Goal: Information Seeking & Learning: Compare options

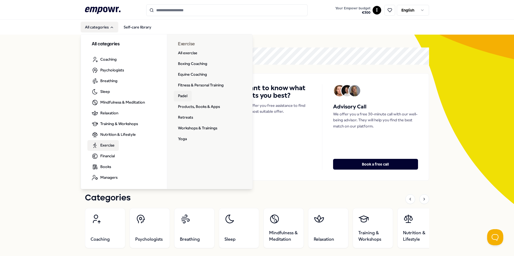
click at [180, 95] on link "Padel" at bounding box center [183, 96] width 18 height 11
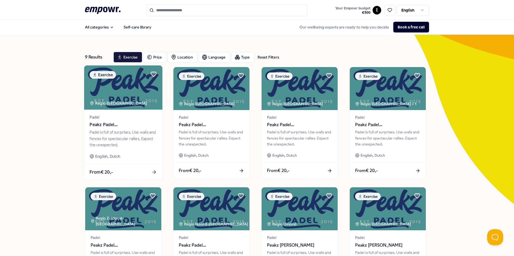
click at [122, 165] on div "From € 20,-" at bounding box center [123, 172] width 78 height 16
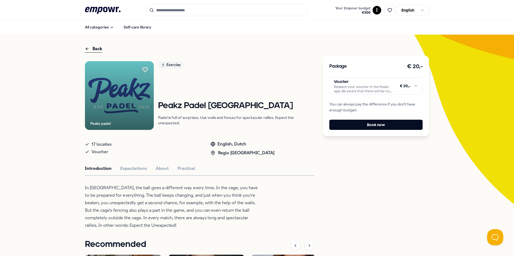
click at [359, 87] on html ".empowr-logo_svg__cls-1{fill:#03032f} Your Empowr budget € 300 I English All ca…" at bounding box center [257, 128] width 514 height 256
click at [388, 155] on html ".empowr-logo_svg__cls-1{fill:#03032f} Your Empowr budget € 300 I English All ca…" at bounding box center [257, 128] width 514 height 256
click at [391, 90] on html ".empowr-logo_svg__cls-1{fill:#03032f} Your Empowr budget € 300 I English All ca…" at bounding box center [257, 128] width 514 height 256
click at [383, 172] on html ".empowr-logo_svg__cls-1{fill:#03032f} Your Empowr budget € 300 I English All ca…" at bounding box center [257, 128] width 514 height 256
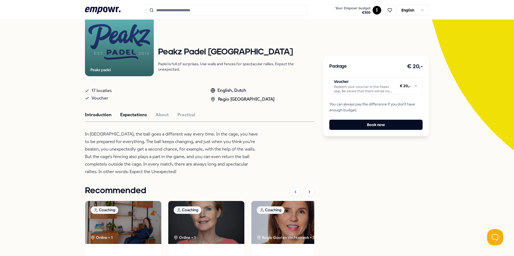
click at [133, 112] on button "Expectations" at bounding box center [133, 115] width 27 height 7
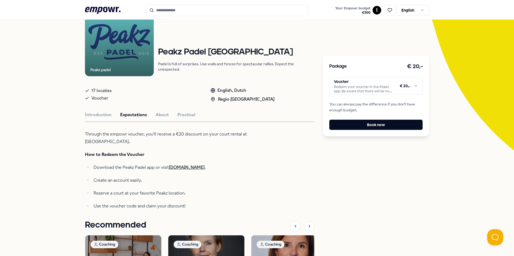
click at [188, 168] on link "[DOMAIN_NAME]" at bounding box center [187, 167] width 36 height 5
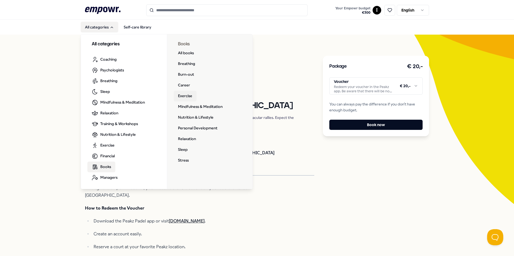
click at [181, 96] on link "Exercise" at bounding box center [185, 96] width 23 height 11
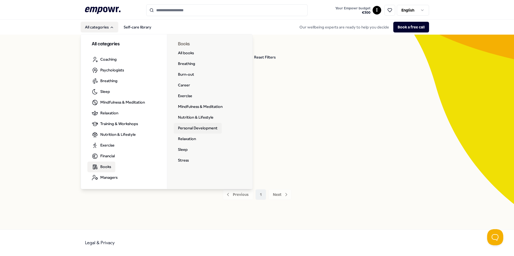
click at [187, 129] on link "Personal Development" at bounding box center [198, 128] width 48 height 11
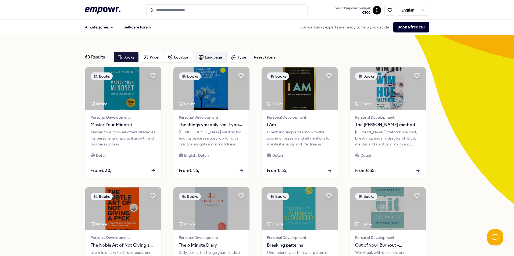
click at [207, 55] on div "Language" at bounding box center [211, 57] width 32 height 11
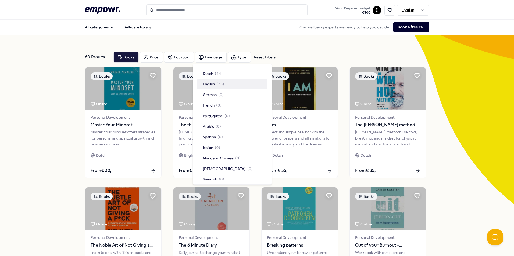
click at [217, 84] on span "( 23 )" at bounding box center [220, 84] width 8 height 6
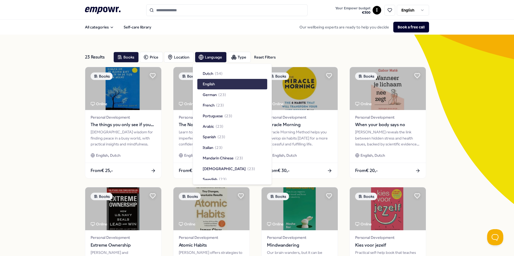
click at [455, 187] on div "23 Results Reset Filters Books Price Location Language Type Reset Filters Books…" at bounding box center [257, 245] width 514 height 420
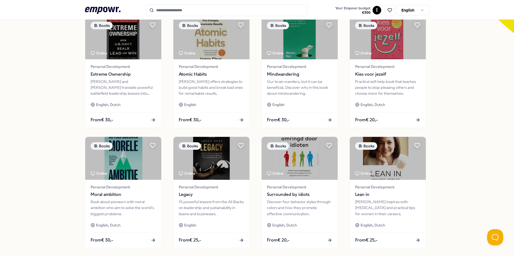
scroll to position [188, 0]
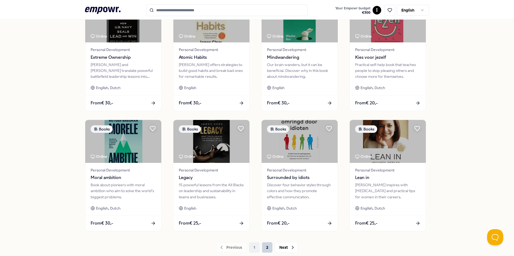
click at [266, 249] on button "2" at bounding box center [267, 247] width 11 height 11
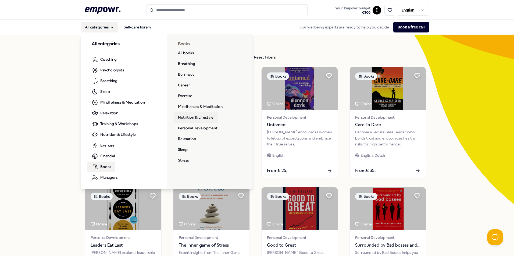
click at [187, 118] on link "Nutrition & Lifestyle" at bounding box center [196, 117] width 44 height 11
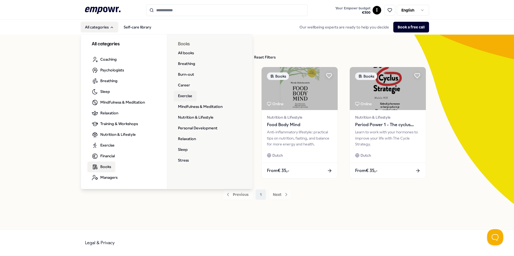
click at [183, 97] on link "Exercise" at bounding box center [185, 96] width 23 height 11
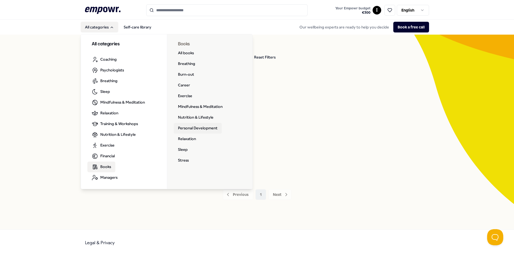
click at [198, 128] on link "Personal Development" at bounding box center [198, 128] width 48 height 11
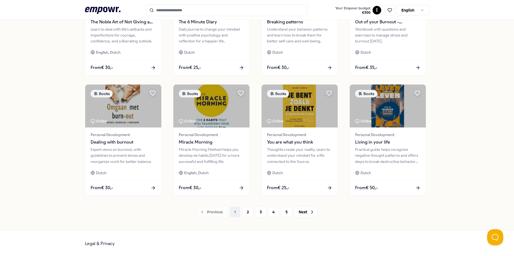
scroll to position [224, 0]
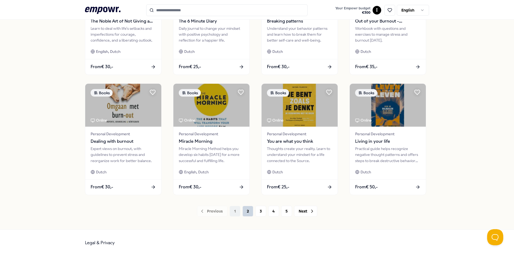
click at [247, 213] on button "2" at bounding box center [247, 211] width 11 height 11
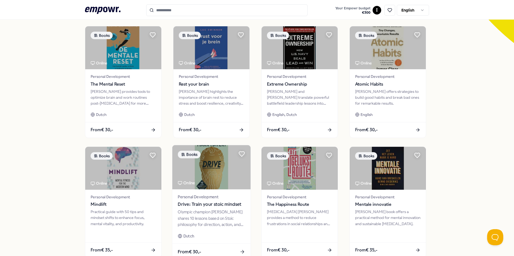
scroll to position [188, 0]
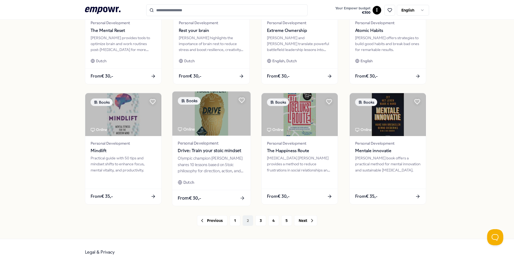
click at [205, 151] on span "Drive: Train your stoic mindset" at bounding box center [211, 151] width 67 height 7
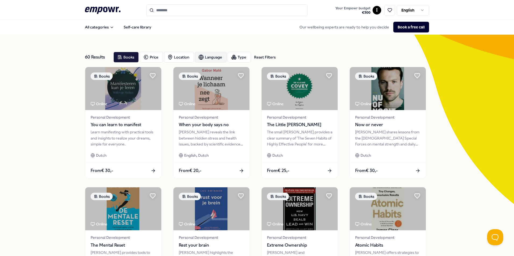
click at [213, 59] on div "Language" at bounding box center [211, 57] width 32 height 11
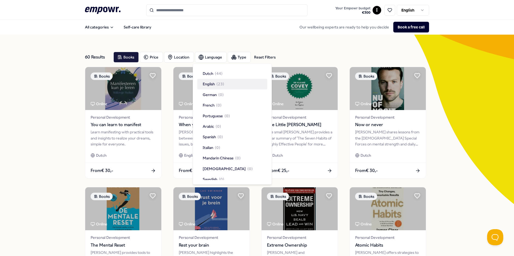
click at [217, 87] on span "( 23 )" at bounding box center [220, 84] width 8 height 6
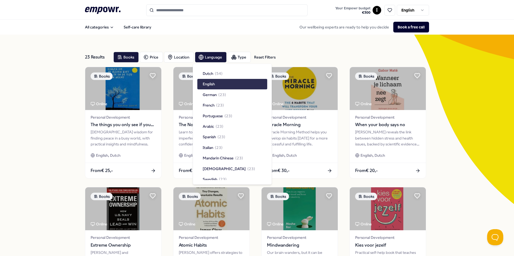
click at [458, 185] on div "23 Results Reset Filters Books Price Location Language Type Reset Filters Books…" at bounding box center [257, 245] width 514 height 420
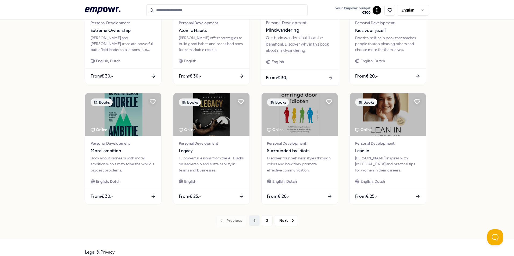
scroll to position [224, 0]
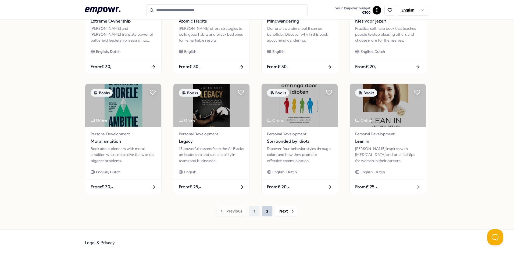
click at [265, 214] on button "2" at bounding box center [267, 211] width 11 height 11
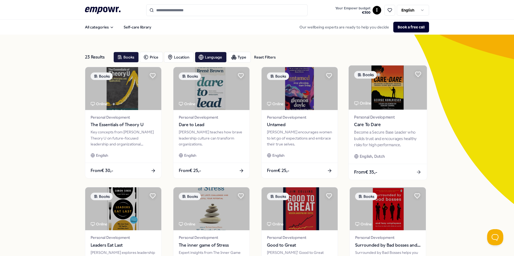
click at [393, 140] on div "Become a Secure Base Leader who builds trust and encourages healthy risks for h…" at bounding box center [387, 139] width 67 height 19
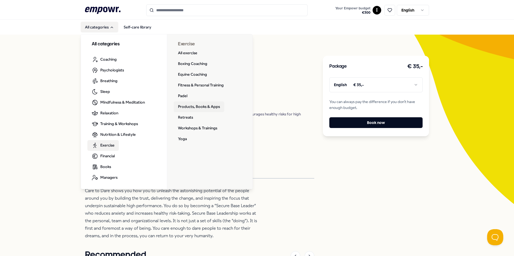
click at [194, 105] on link "Products, Books & Apps" at bounding box center [199, 107] width 51 height 11
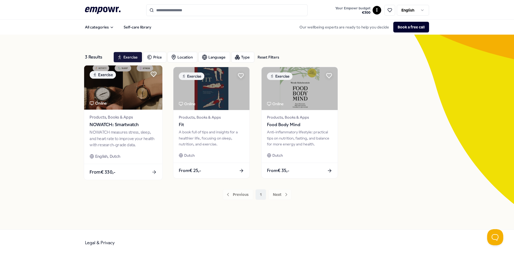
click at [119, 126] on span "NOWATCH: Smartwatch" at bounding box center [123, 125] width 67 height 7
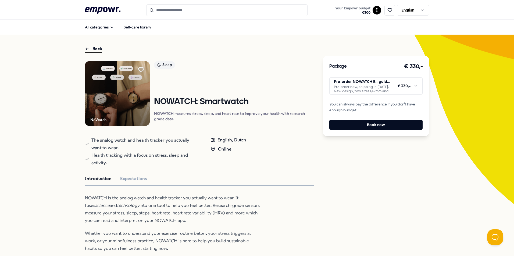
click at [392, 84] on html ".empowr-logo_svg__cls-1{fill:#03032f} Your Empowr budget € 300 I English All ca…" at bounding box center [257, 128] width 514 height 256
click at [257, 72] on html ".empowr-logo_svg__cls-1{fill:#03032f} Your Empowr budget € 300 I English All ca…" at bounding box center [257, 128] width 514 height 256
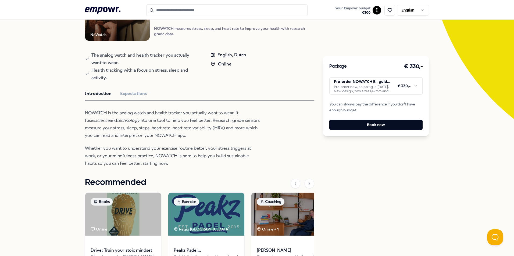
scroll to position [54, 0]
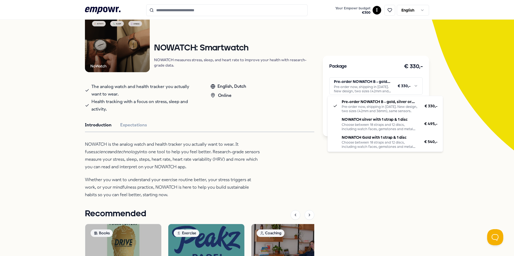
click at [376, 89] on html ".empowr-logo_svg__cls-1{fill:#03032f} Your Empowr budget € 300 I English All ca…" at bounding box center [257, 128] width 514 height 256
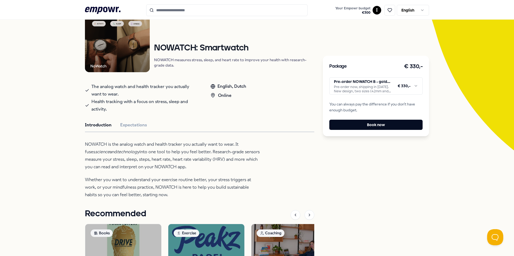
click at [392, 187] on html ".empowr-logo_svg__cls-1{fill:#03032f} Your Empowr budget € 300 I English All ca…" at bounding box center [257, 128] width 514 height 256
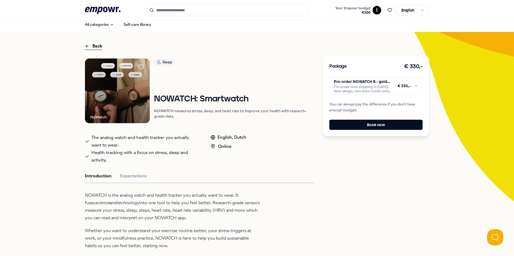
scroll to position [0, 0]
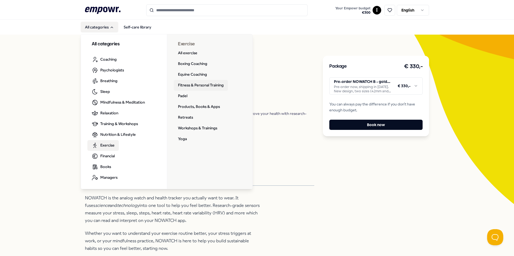
click at [199, 86] on link "Fitness & Personal Training" at bounding box center [201, 85] width 54 height 11
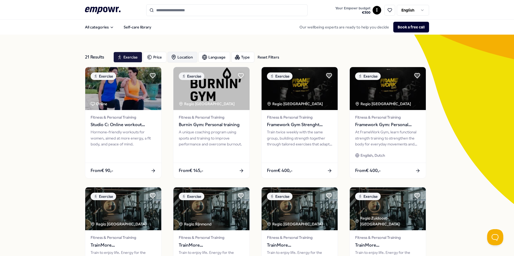
click at [180, 61] on div "Location" at bounding box center [182, 57] width 30 height 11
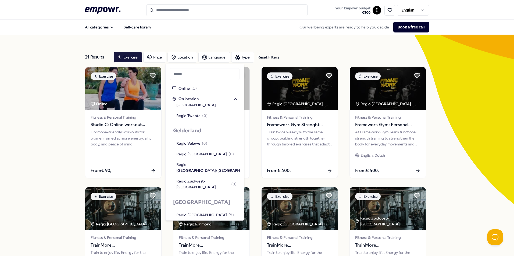
scroll to position [269, 0]
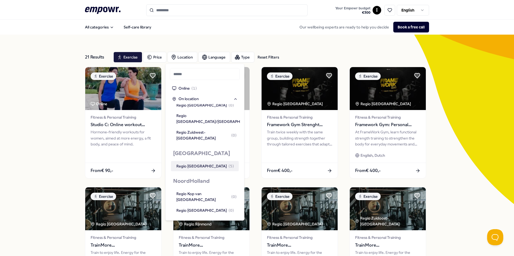
click at [199, 163] on div "Regio [GEOGRAPHIC_DATA] ( 5 )" at bounding box center [205, 166] width 58 height 6
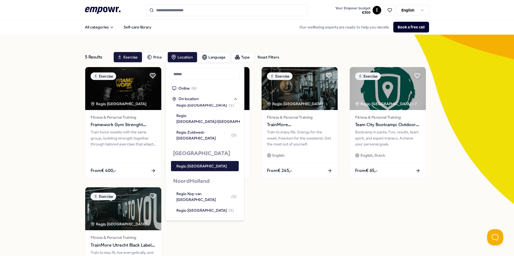
click at [341, 220] on div "Exercise Regio Utrecht Fitness & Personal Training Framework Gym Strenght train…" at bounding box center [257, 183] width 344 height 233
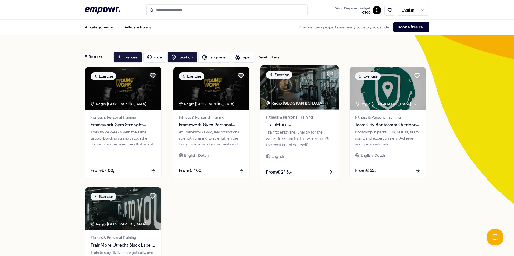
click at [275, 173] on span "From € 245,-" at bounding box center [279, 172] width 26 height 7
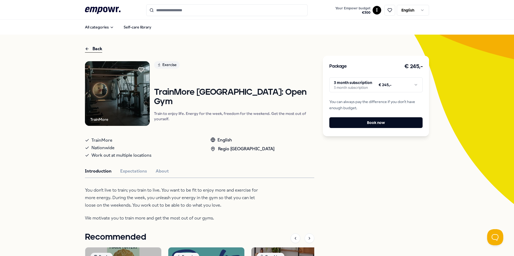
click at [384, 86] on html ".empowr-logo_svg__cls-1{fill:#03032f} Your Empowr budget € 300 I English All ca…" at bounding box center [257, 128] width 514 height 256
click at [399, 154] on html ".empowr-logo_svg__cls-1{fill:#03032f} Your Empowr budget € 300 I English All ca…" at bounding box center [257, 128] width 514 height 256
click at [124, 175] on button "Expectations" at bounding box center [133, 171] width 27 height 7
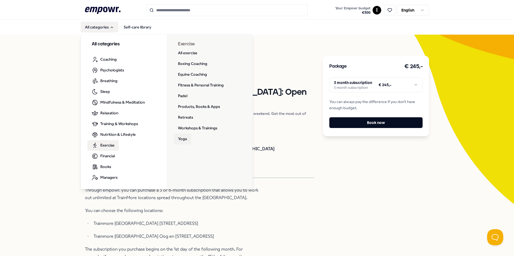
click at [177, 141] on link "Yoga" at bounding box center [182, 139] width 17 height 11
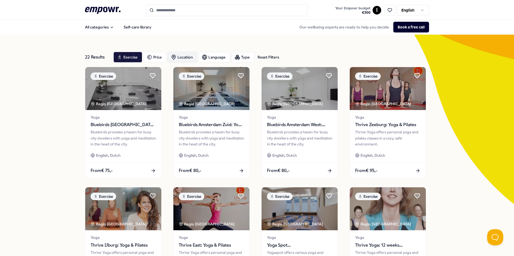
click at [179, 58] on div "Location" at bounding box center [182, 57] width 30 height 11
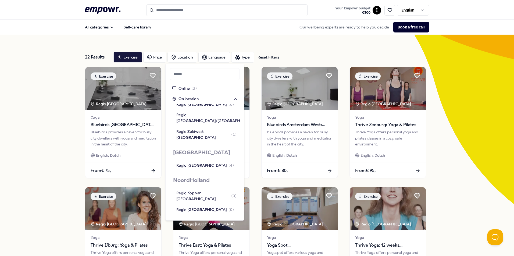
scroll to position [269, 0]
click at [196, 163] on div "Regio [GEOGRAPHIC_DATA] ( 4 )" at bounding box center [205, 166] width 58 height 6
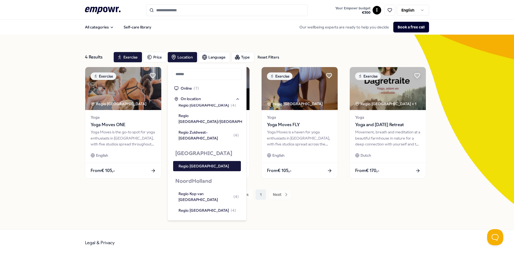
click at [71, 190] on div "4 Results Reset Filters Exercise Price Location Language Type Reset Filters Exe…" at bounding box center [257, 132] width 514 height 195
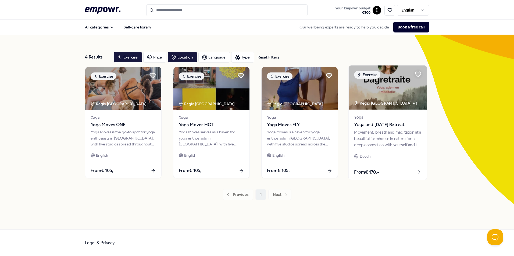
click at [389, 125] on span "Yoga and [DATE] Retreat" at bounding box center [387, 125] width 67 height 7
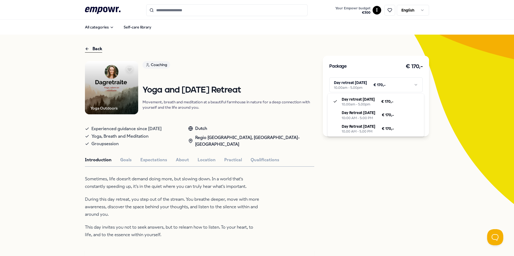
click at [361, 87] on html ".empowr-logo_svg__cls-1{fill:#03032f} Your Empowr budget € 300 I English All ca…" at bounding box center [257, 128] width 514 height 256
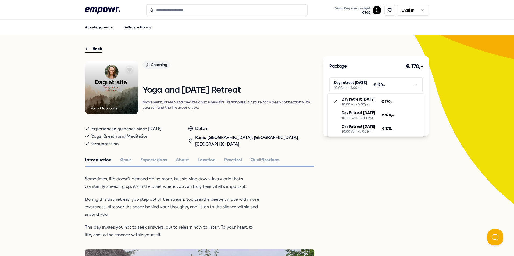
click at [191, 194] on html ".empowr-logo_svg__cls-1{fill:#03032f} Your Empowr budget € 300 I English All ca…" at bounding box center [257, 128] width 514 height 256
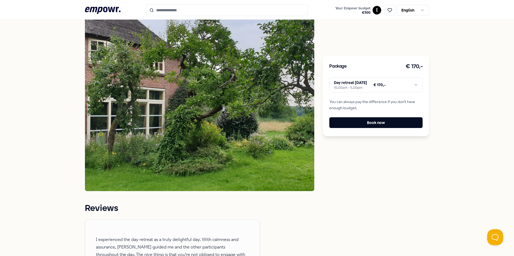
scroll to position [81, 0]
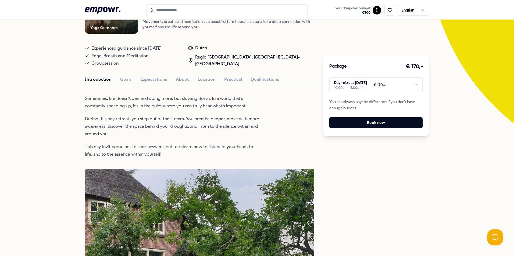
click at [124, 81] on button "Goals" at bounding box center [126, 79] width 12 height 7
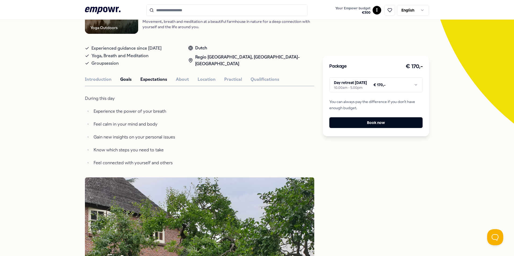
click at [147, 77] on button "Expectations" at bounding box center [153, 79] width 27 height 7
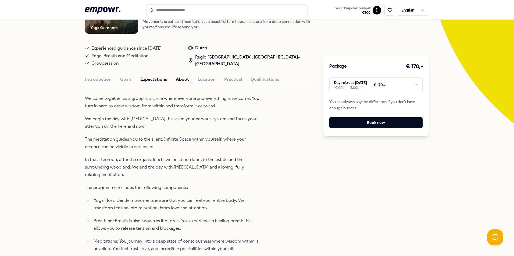
click at [183, 82] on button "About" at bounding box center [182, 79] width 13 height 7
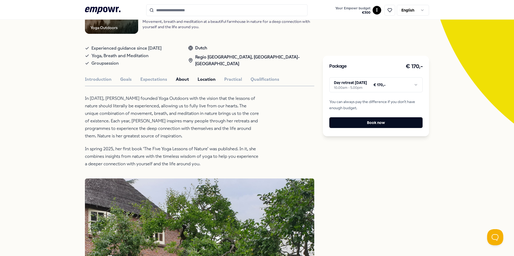
click at [204, 76] on button "Location" at bounding box center [207, 79] width 18 height 7
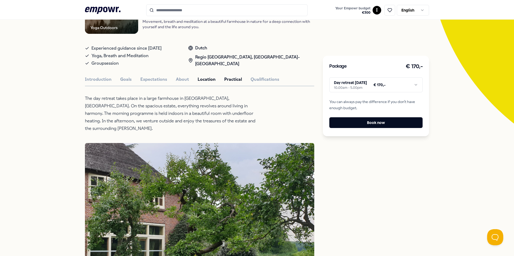
click at [227, 80] on button "Practical" at bounding box center [233, 79] width 18 height 7
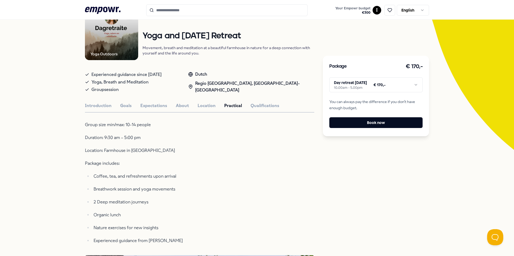
scroll to position [54, 0]
click at [263, 108] on button "Qualifications" at bounding box center [265, 106] width 29 height 7
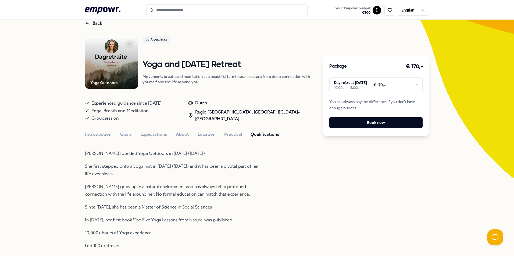
scroll to position [0, 0]
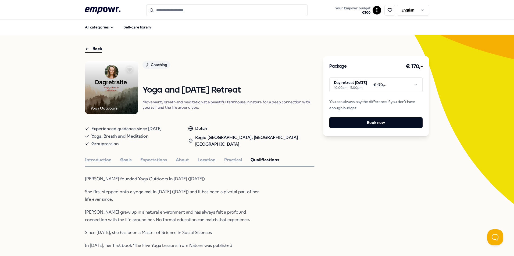
click at [393, 87] on html ".empowr-logo_svg__cls-1{fill:#03032f} Your Empowr budget € 300 I English All ca…" at bounding box center [257, 128] width 514 height 256
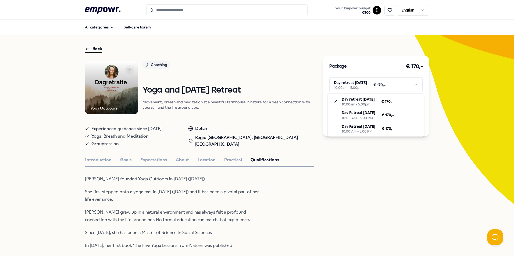
click at [354, 168] on html ".empowr-logo_svg__cls-1{fill:#03032f} Your Empowr budget € 300 I English All ca…" at bounding box center [257, 128] width 514 height 256
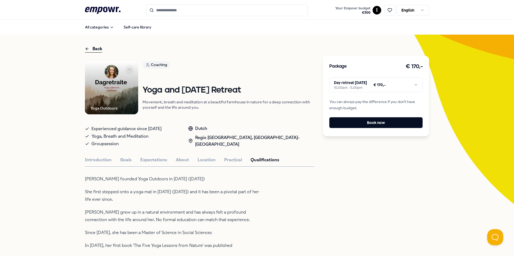
click at [97, 49] on div "Back" at bounding box center [93, 48] width 17 height 7
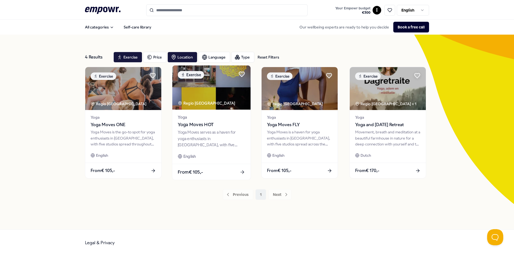
click at [204, 130] on div "Yoga Moves serves as a haven for yoga enthusiasts in [GEOGRAPHIC_DATA], with fi…" at bounding box center [211, 139] width 67 height 19
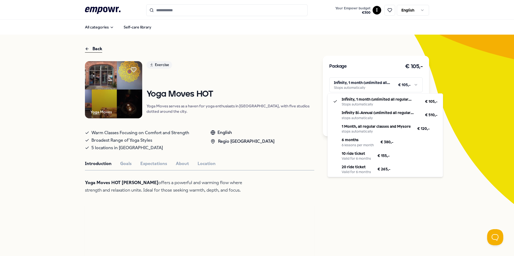
click at [376, 83] on html ".empowr-logo_svg__cls-1{fill:#03032f} Your Empowr budget € 300 I English All ca…" at bounding box center [257, 128] width 514 height 256
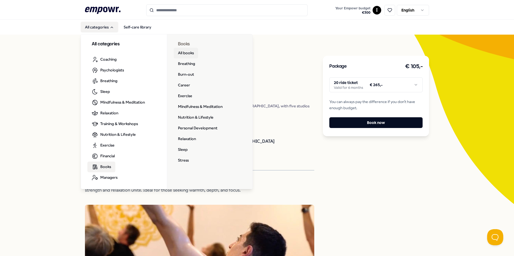
click at [181, 54] on link "All books" at bounding box center [186, 53] width 24 height 11
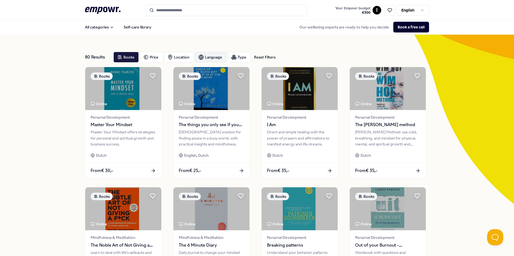
click at [203, 56] on div "Language" at bounding box center [211, 57] width 32 height 11
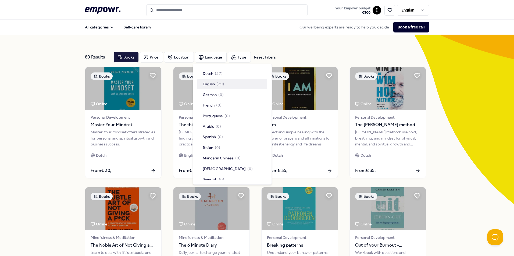
click at [219, 85] on span "( 29 )" at bounding box center [220, 84] width 8 height 6
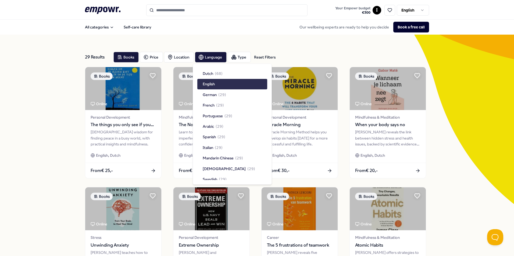
click at [216, 84] on div "English" at bounding box center [232, 84] width 70 height 10
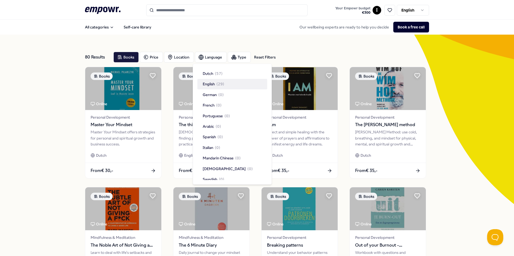
click at [217, 85] on span "( 29 )" at bounding box center [220, 84] width 8 height 6
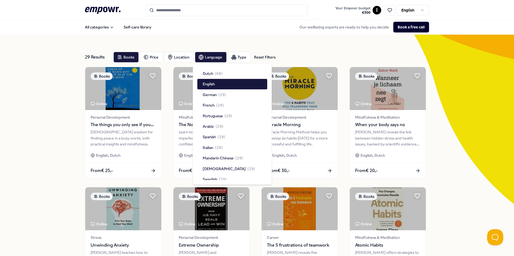
click at [217, 85] on div "English" at bounding box center [232, 84] width 70 height 10
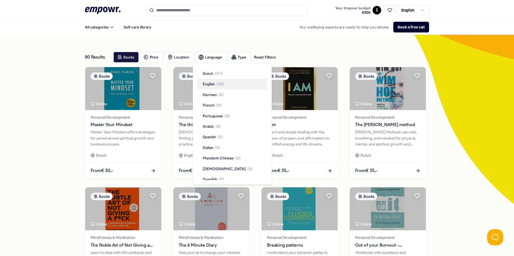
click at [452, 162] on div "80 Results Reset Filters Books Price Location Language Type Reset Filters Books…" at bounding box center [257, 245] width 514 height 420
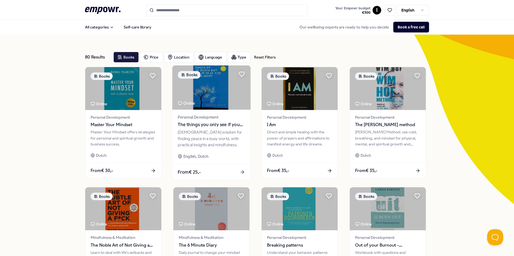
click at [201, 133] on div "[DEMOGRAPHIC_DATA] wisdom for finding peace in a busy world, with practical ins…" at bounding box center [211, 139] width 67 height 19
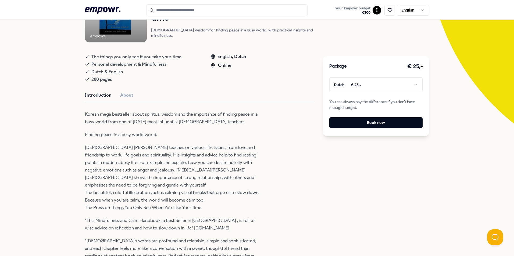
scroll to position [108, 0]
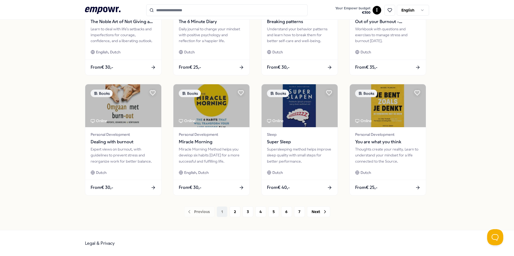
scroll to position [224, 0]
click at [232, 211] on button "2" at bounding box center [235, 211] width 11 height 11
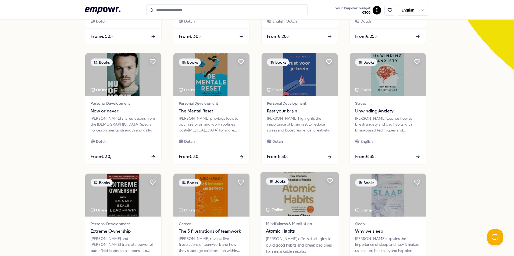
scroll to position [224, 0]
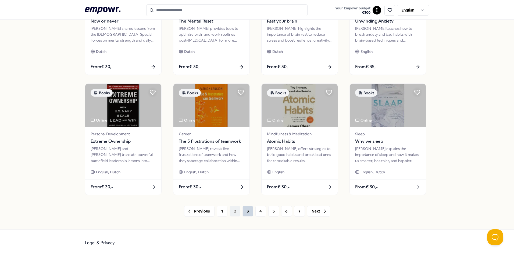
click at [248, 211] on button "3" at bounding box center [247, 211] width 11 height 11
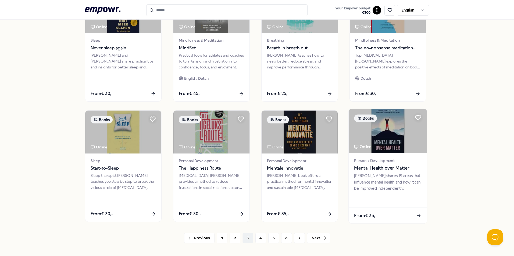
scroll to position [224, 0]
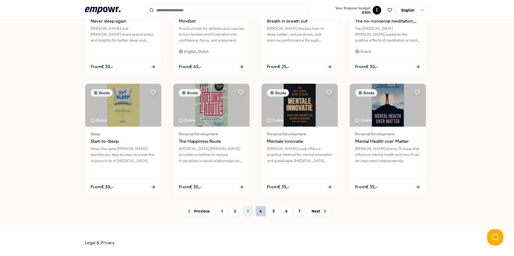
click at [258, 211] on button "4" at bounding box center [260, 211] width 11 height 11
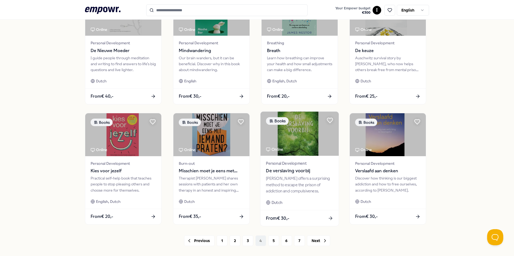
scroll to position [215, 0]
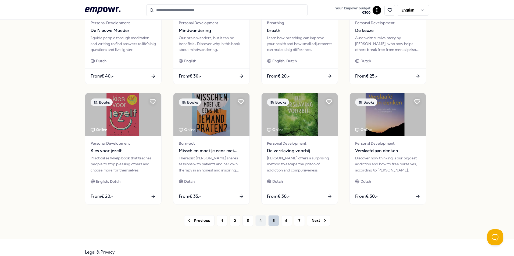
click at [270, 220] on button "5" at bounding box center [273, 221] width 11 height 11
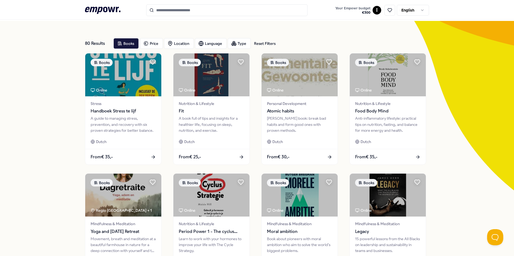
scroll to position [27, 0]
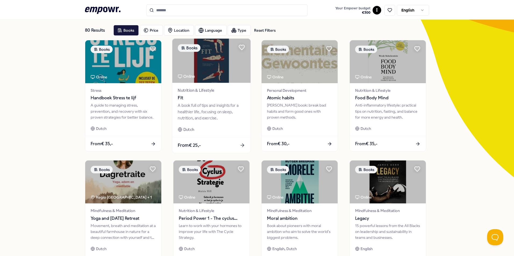
click at [220, 105] on div "A book full of tips and insights for a healthier life, focusing on sleep, nutri…" at bounding box center [211, 112] width 67 height 19
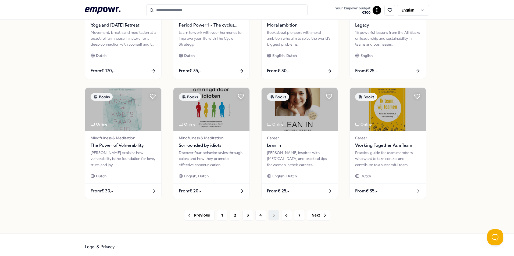
scroll to position [224, 0]
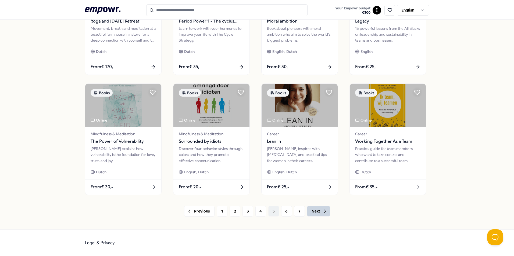
click at [311, 211] on button "Next" at bounding box center [318, 211] width 23 height 11
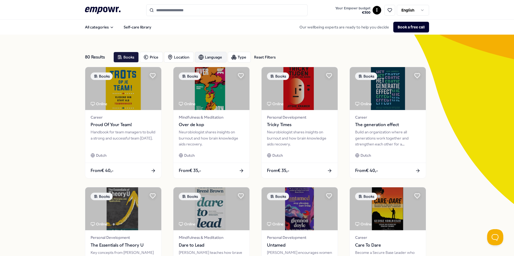
click at [217, 58] on div "Language" at bounding box center [211, 57] width 32 height 11
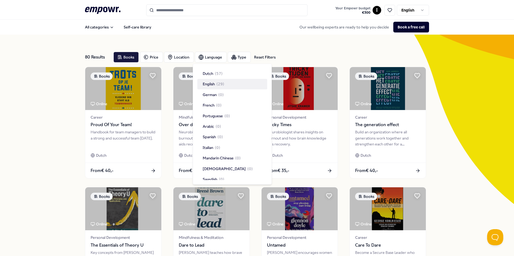
click at [211, 83] on span "English" at bounding box center [209, 84] width 12 height 6
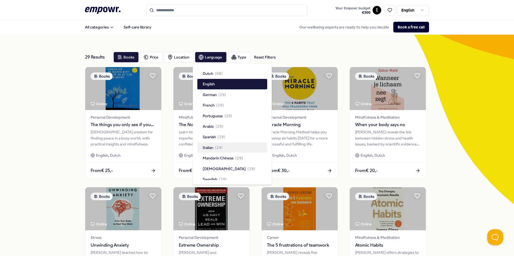
click at [440, 145] on div "29 Results Reset Filters Books Price Location Language Type Reset Filters Books…" at bounding box center [257, 245] width 514 height 420
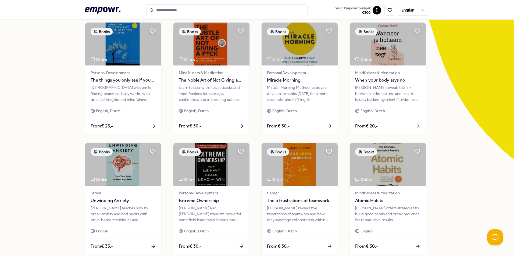
scroll to position [54, 0]
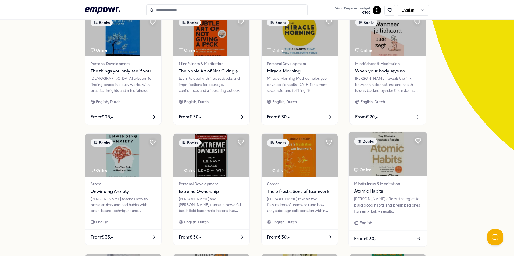
click at [400, 193] on span "Atomic Habits" at bounding box center [387, 191] width 67 height 7
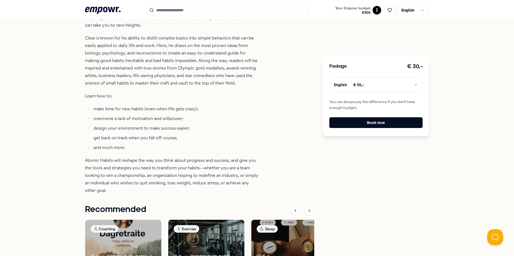
scroll to position [277, 0]
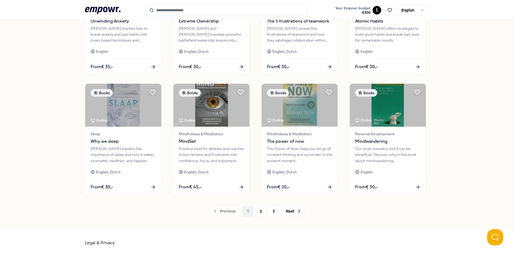
scroll to position [224, 0]
click at [206, 158] on div "Practical tools for athletes and coaches to turn tension and frustration into c…" at bounding box center [211, 155] width 67 height 19
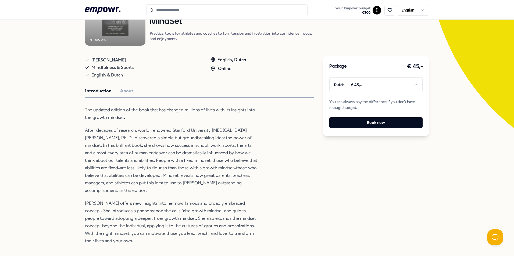
scroll to position [88, 0]
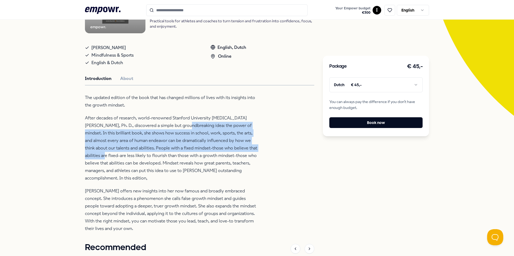
drag, startPoint x: 173, startPoint y: 126, endPoint x: 257, endPoint y: 148, distance: 87.2
click at [257, 148] on p "After decades of research, world-renowned Stanford University [MEDICAL_DATA] [P…" at bounding box center [172, 149] width 175 height 68
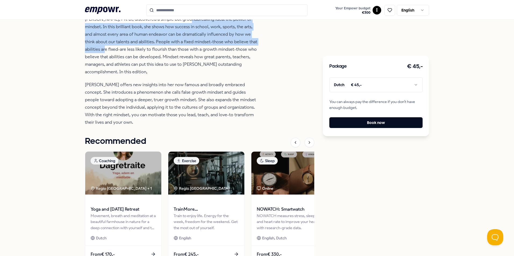
scroll to position [223, 0]
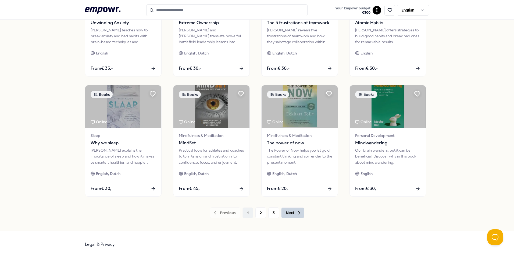
click at [297, 215] on icon at bounding box center [299, 213] width 5 height 5
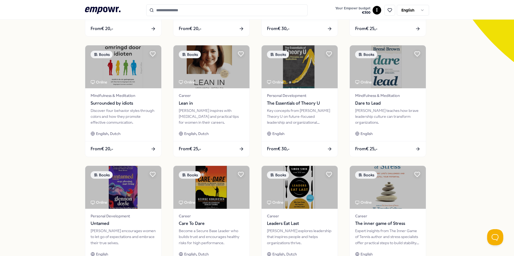
scroll to position [169, 0]
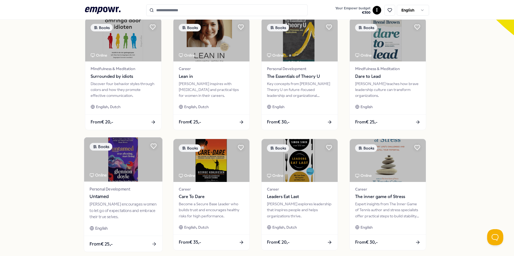
click at [116, 208] on div "[PERSON_NAME] encourages women to let go of expectations and embrace their true…" at bounding box center [123, 211] width 67 height 19
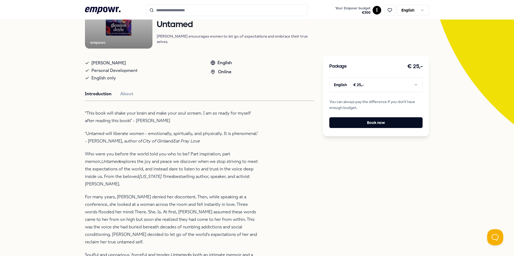
scroll to position [88, 0]
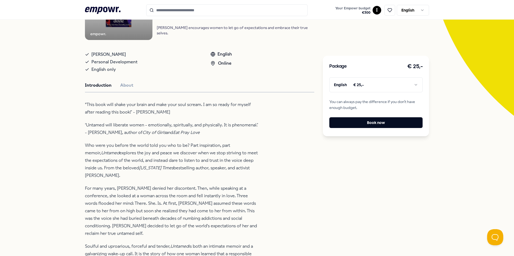
click at [344, 80] on html ".empowr-logo_svg__cls-1{fill:#03032f} Your Empowr budget € 300 I English All ca…" at bounding box center [257, 128] width 514 height 256
click at [397, 230] on html ".empowr-logo_svg__cls-1{fill:#03032f} Your Empowr budget € 300 I English All ca…" at bounding box center [257, 128] width 514 height 256
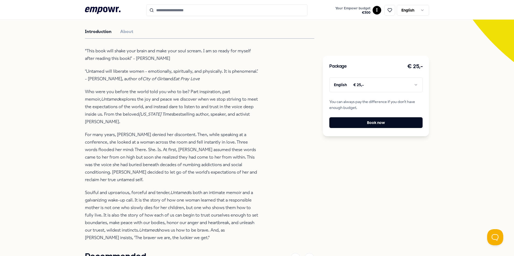
scroll to position [196, 0]
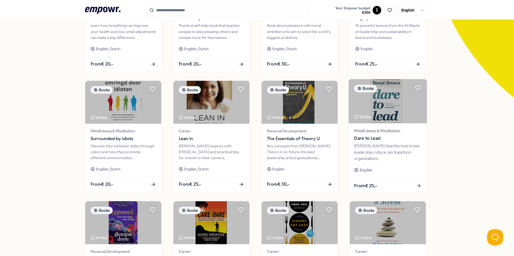
scroll to position [108, 0]
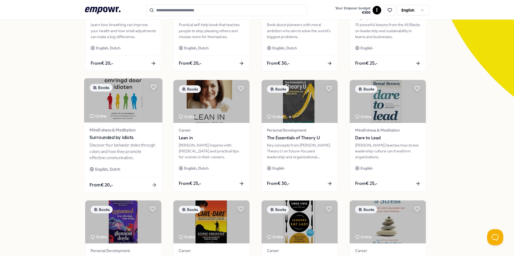
click at [106, 152] on div "Discover four behavior styles through colors and how they promote effective com…" at bounding box center [123, 151] width 67 height 19
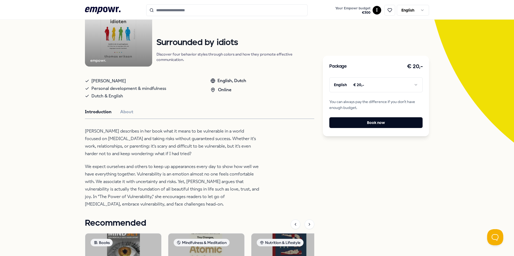
scroll to position [35, 0]
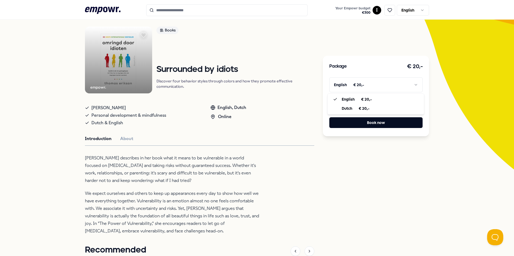
click at [359, 88] on html ".empowr-logo_svg__cls-1{fill:#03032f} Your Empowr budget € 300 I English All ca…" at bounding box center [257, 128] width 514 height 256
click at [358, 179] on html ".empowr-logo_svg__cls-1{fill:#03032f} Your Empowr budget € 300 I English All ca…" at bounding box center [257, 128] width 514 height 256
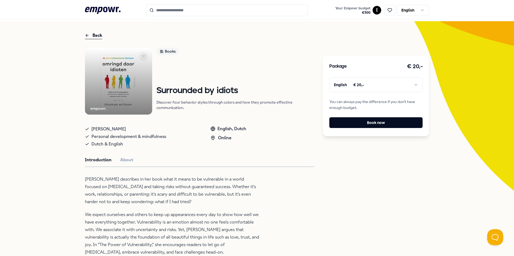
scroll to position [0, 0]
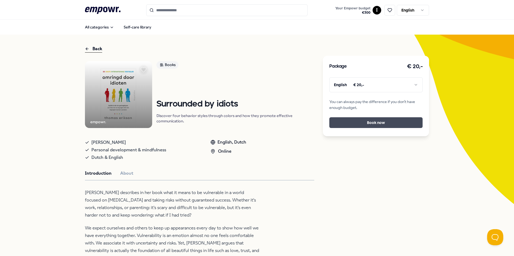
click at [368, 121] on button "Book now" at bounding box center [375, 122] width 93 height 11
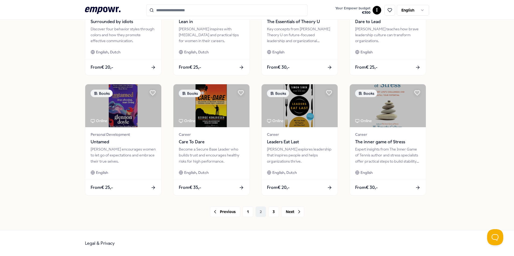
scroll to position [224, 0]
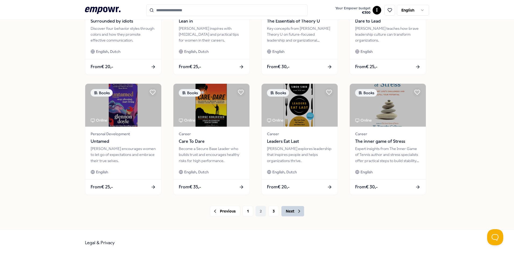
click at [289, 215] on button "Next" at bounding box center [292, 211] width 23 height 11
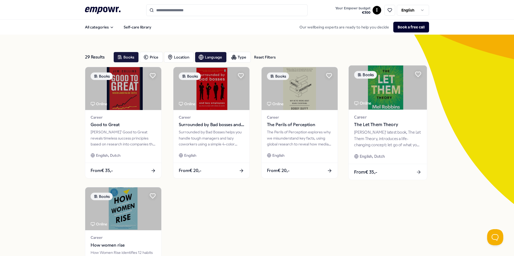
click at [370, 140] on div "[PERSON_NAME]' latest book, The Let Them Theory, introduces a life-changing con…" at bounding box center [387, 139] width 67 height 19
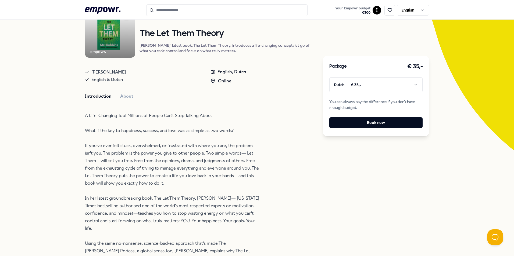
scroll to position [81, 0]
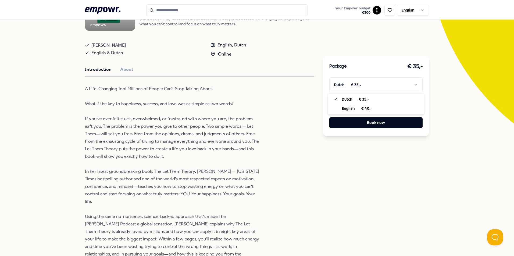
click at [372, 81] on html ".empowr-logo_svg__cls-1{fill:#03032f} Your Empowr budget € 300 I English All ca…" at bounding box center [257, 128] width 514 height 256
click at [370, 181] on html ".empowr-logo_svg__cls-1{fill:#03032f} Your Empowr budget € 300 I English All ca…" at bounding box center [257, 128] width 514 height 256
drag, startPoint x: 150, startPoint y: 127, endPoint x: 173, endPoint y: 127, distance: 22.9
click at [173, 127] on p "A Life-Changing Tool Millions of People Can’t Stop Talking About What if the ke…" at bounding box center [172, 175] width 175 height 181
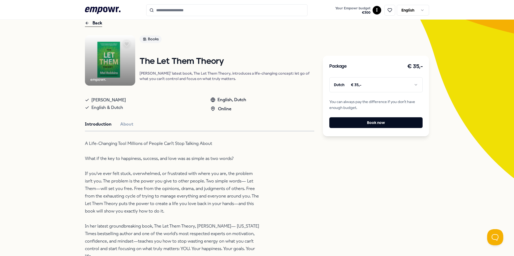
scroll to position [0, 0]
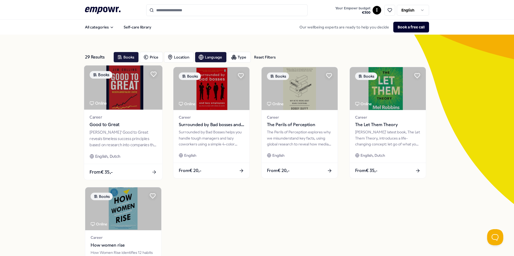
click at [112, 138] on div "[PERSON_NAME]' Good to Great reveals timeless success principles based on resea…" at bounding box center [123, 139] width 67 height 19
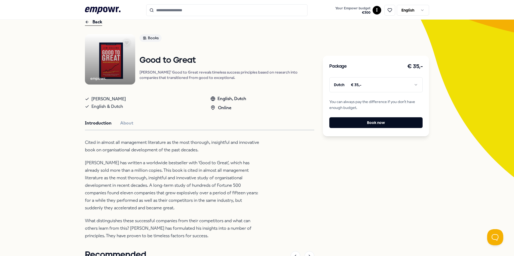
scroll to position [54, 0]
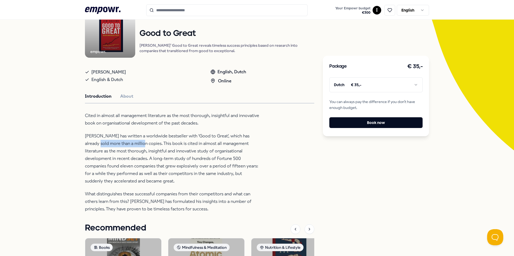
drag, startPoint x: 87, startPoint y: 144, endPoint x: 138, endPoint y: 144, distance: 50.5
click at [138, 144] on p "[PERSON_NAME] has written a worldwide bestseller with 'Good to Great', which ha…" at bounding box center [172, 159] width 175 height 53
drag, startPoint x: 138, startPoint y: 144, endPoint x: 154, endPoint y: 145, distance: 15.9
click at [154, 145] on p "[PERSON_NAME] has written a worldwide bestseller with 'Good to Great', which ha…" at bounding box center [172, 159] width 175 height 53
drag, startPoint x: 184, startPoint y: 146, endPoint x: 222, endPoint y: 148, distance: 37.7
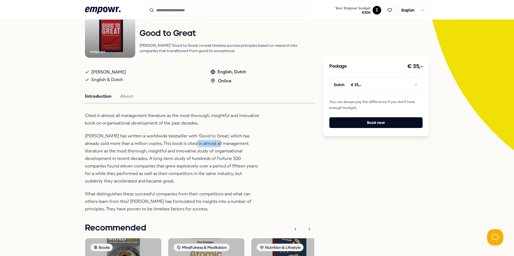
click at [222, 148] on p "[PERSON_NAME] has written a worldwide bestseller with 'Good to Great', which ha…" at bounding box center [172, 159] width 175 height 53
drag, startPoint x: 222, startPoint y: 148, endPoint x: 205, endPoint y: 161, distance: 21.5
click at [205, 161] on p "[PERSON_NAME] has written a worldwide bestseller with 'Good to Great', which ha…" at bounding box center [172, 159] width 175 height 53
drag, startPoint x: 118, startPoint y: 152, endPoint x: 160, endPoint y: 151, distance: 42.2
click at [160, 151] on p "[PERSON_NAME] has written a worldwide bestseller with 'Good to Great', which ha…" at bounding box center [172, 159] width 175 height 53
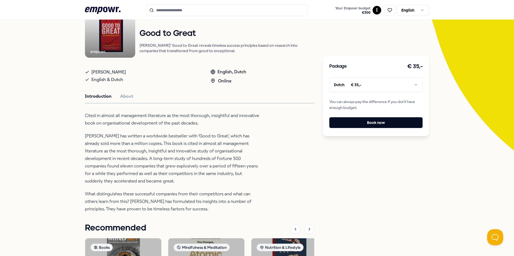
drag, startPoint x: 160, startPoint y: 151, endPoint x: 185, endPoint y: 152, distance: 24.7
click at [185, 152] on p "[PERSON_NAME] has written a worldwide bestseller with 'Good to Great', which ha…" at bounding box center [172, 159] width 175 height 53
drag, startPoint x: 224, startPoint y: 152, endPoint x: 243, endPoint y: 152, distance: 18.8
click at [243, 152] on p "[PERSON_NAME] has written a worldwide bestseller with 'Good to Great', which ha…" at bounding box center [172, 159] width 175 height 53
drag, startPoint x: 85, startPoint y: 160, endPoint x: 134, endPoint y: 157, distance: 49.0
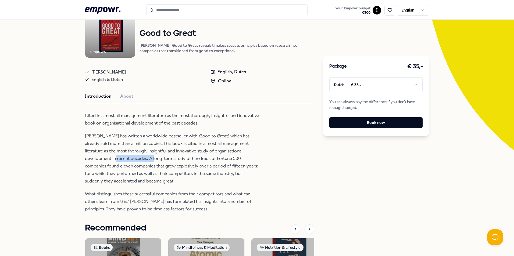
click at [134, 157] on p "[PERSON_NAME] has written a worldwide bestseller with 'Good to Great', which ha…" at bounding box center [172, 159] width 175 height 53
drag, startPoint x: 134, startPoint y: 157, endPoint x: 126, endPoint y: 168, distance: 14.0
click at [126, 168] on p "[PERSON_NAME] has written a worldwide bestseller with 'Good to Great', which ha…" at bounding box center [172, 159] width 175 height 53
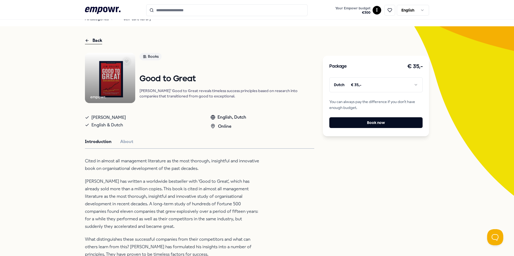
scroll to position [0, 0]
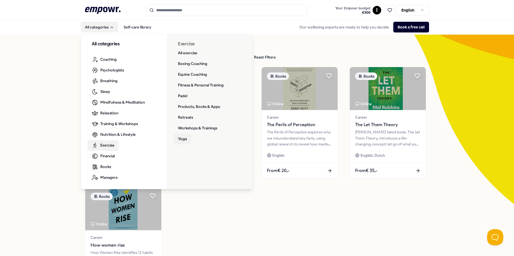
click at [180, 140] on link "Yoga" at bounding box center [182, 139] width 17 height 11
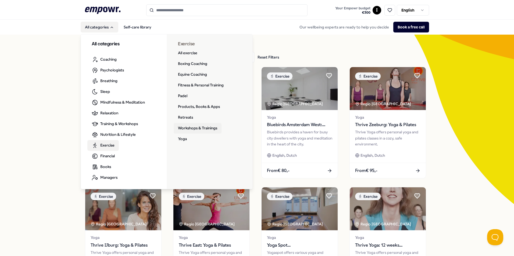
click at [199, 127] on link "Workshops & Trainings" at bounding box center [198, 128] width 48 height 11
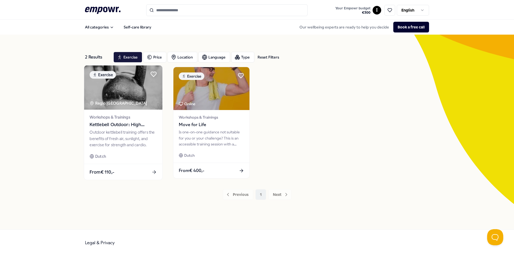
click at [144, 135] on div "Outdoor kettlebell training offers the benefits of fresh air, sunlight, and exe…" at bounding box center [123, 139] width 67 height 19
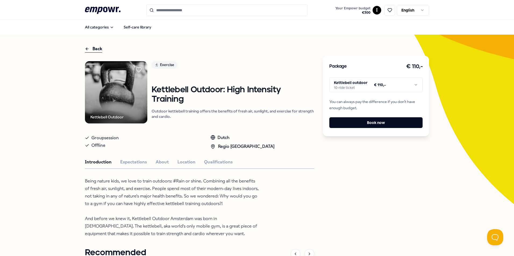
click at [349, 84] on html ".empowr-logo_svg__cls-1{fill:#03032f} Your Empowr budget € 300 I English All ca…" at bounding box center [257, 128] width 514 height 256
click at [346, 179] on html ".empowr-logo_svg__cls-1{fill:#03032f} Your Empowr budget € 300 I English All ca…" at bounding box center [257, 128] width 514 height 256
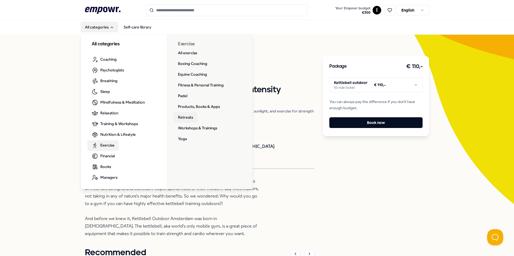
click at [183, 115] on link "Retreats" at bounding box center [186, 117] width 24 height 11
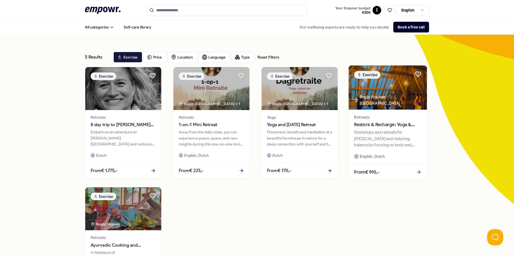
click at [374, 137] on div "Workshops and retreats for [MEDICAL_DATA] and restoring balance by focusing on …" at bounding box center [387, 139] width 67 height 19
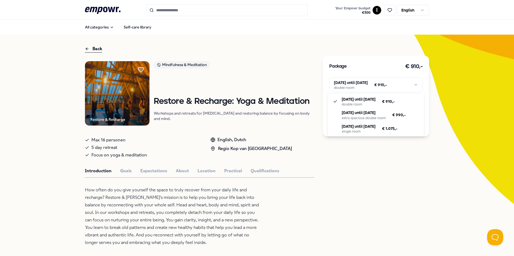
click at [369, 85] on html ".empowr-logo_svg__cls-1{fill:#03032f} Your Empowr budget € 300 I English All ca…" at bounding box center [257, 128] width 514 height 256
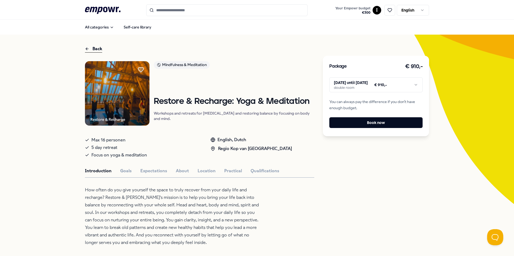
click at [45, 152] on html ".empowr-logo_svg__cls-1{fill:#03032f} Your Empowr budget € 300 I English All ca…" at bounding box center [257, 128] width 514 height 256
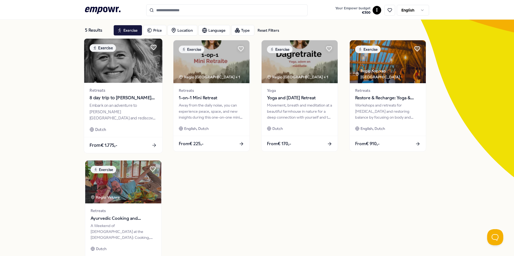
click at [119, 98] on span "8 day trip to [PERSON_NAME][GEOGRAPHIC_DATA]" at bounding box center [123, 98] width 67 height 7
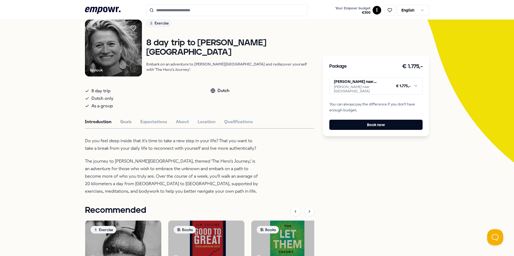
scroll to position [54, 0]
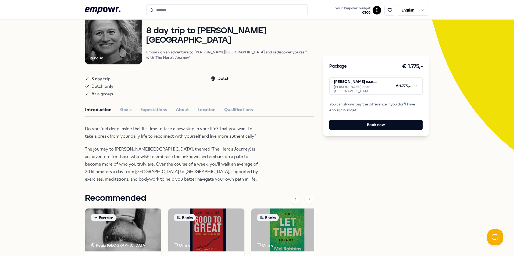
click at [386, 88] on html ".empowr-logo_svg__cls-1{fill:#03032f} Your Empowr budget € 300 I English All ca…" at bounding box center [257, 128] width 514 height 256
click at [347, 167] on html ".empowr-logo_svg__cls-1{fill:#03032f} Your Empowr budget € 300 I English All ca…" at bounding box center [257, 128] width 514 height 256
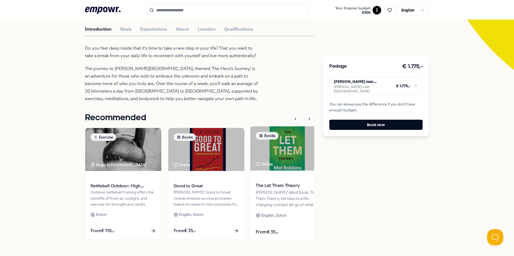
scroll to position [0, 0]
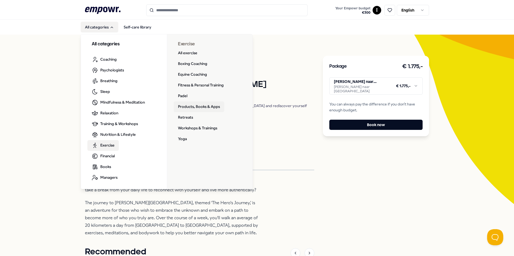
click at [189, 107] on link "Products, Books & Apps" at bounding box center [199, 107] width 51 height 11
